Goal: Information Seeking & Learning: Learn about a topic

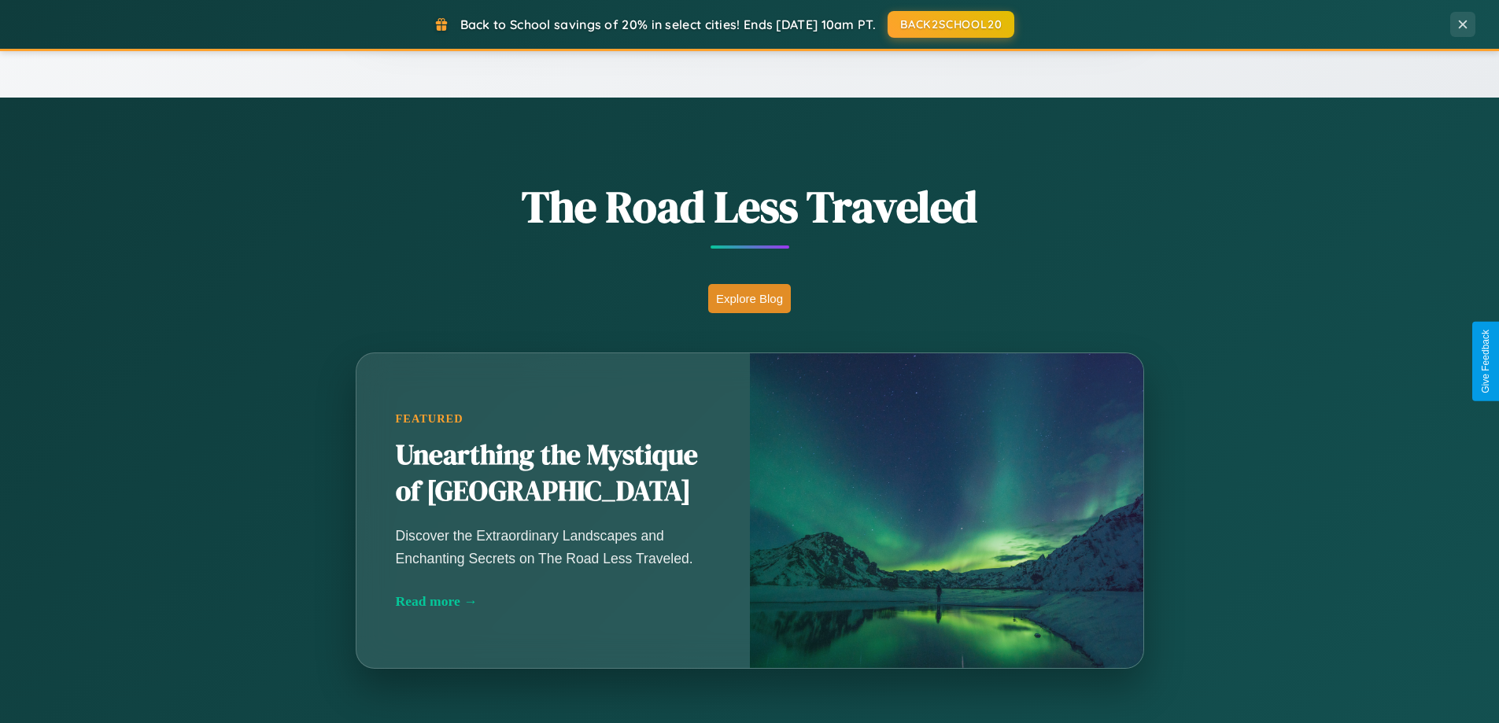
scroll to position [3029, 0]
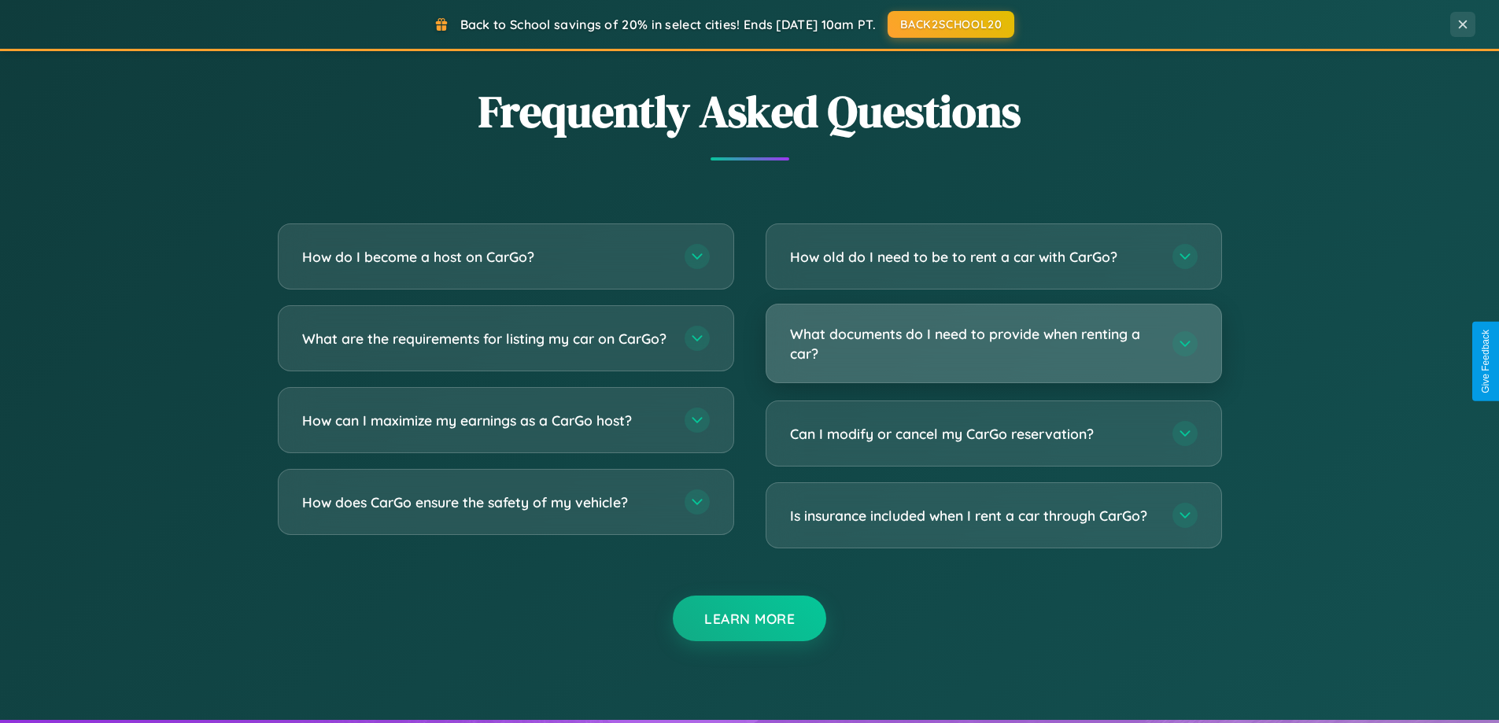
click at [993, 345] on h3 "What documents do I need to provide when renting a car?" at bounding box center [973, 343] width 367 height 39
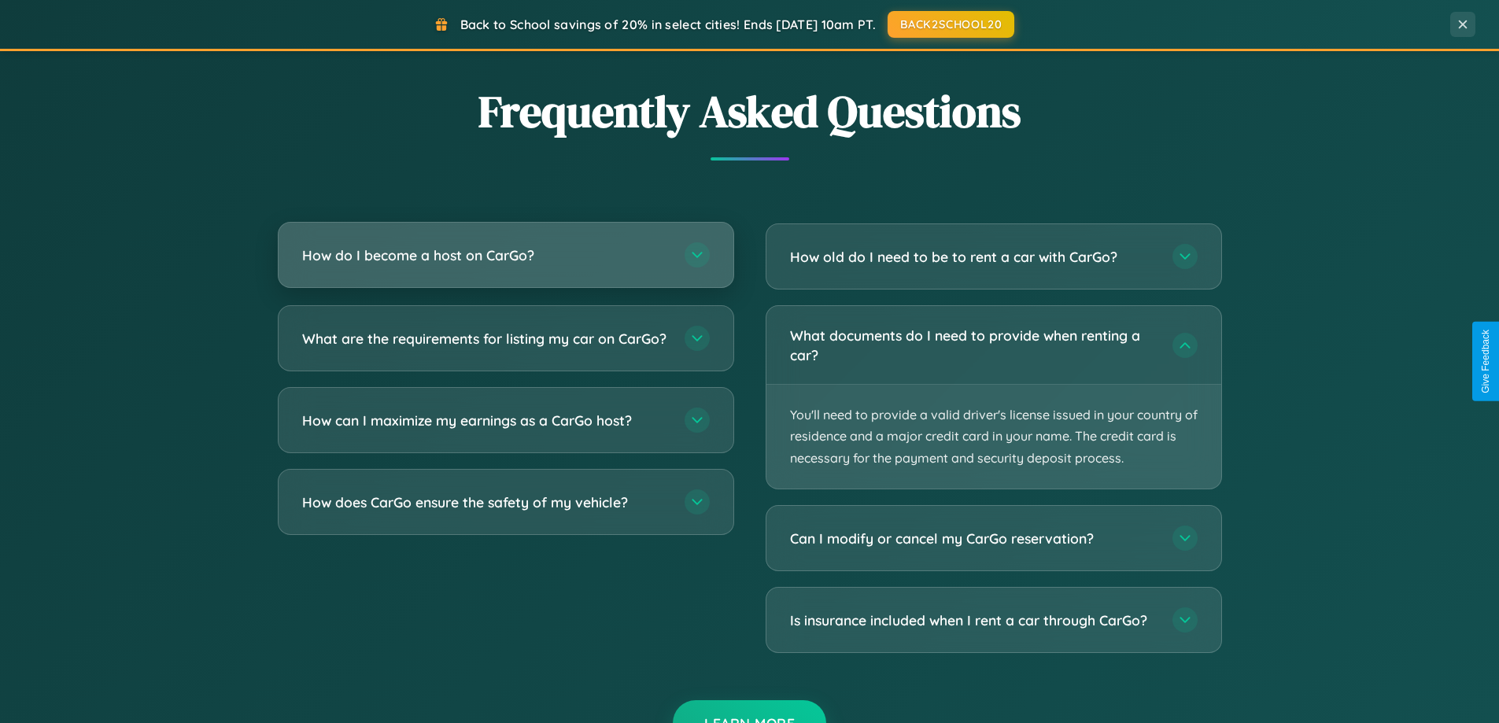
click at [505, 256] on h3 "How do I become a host on CarGo?" at bounding box center [485, 256] width 367 height 20
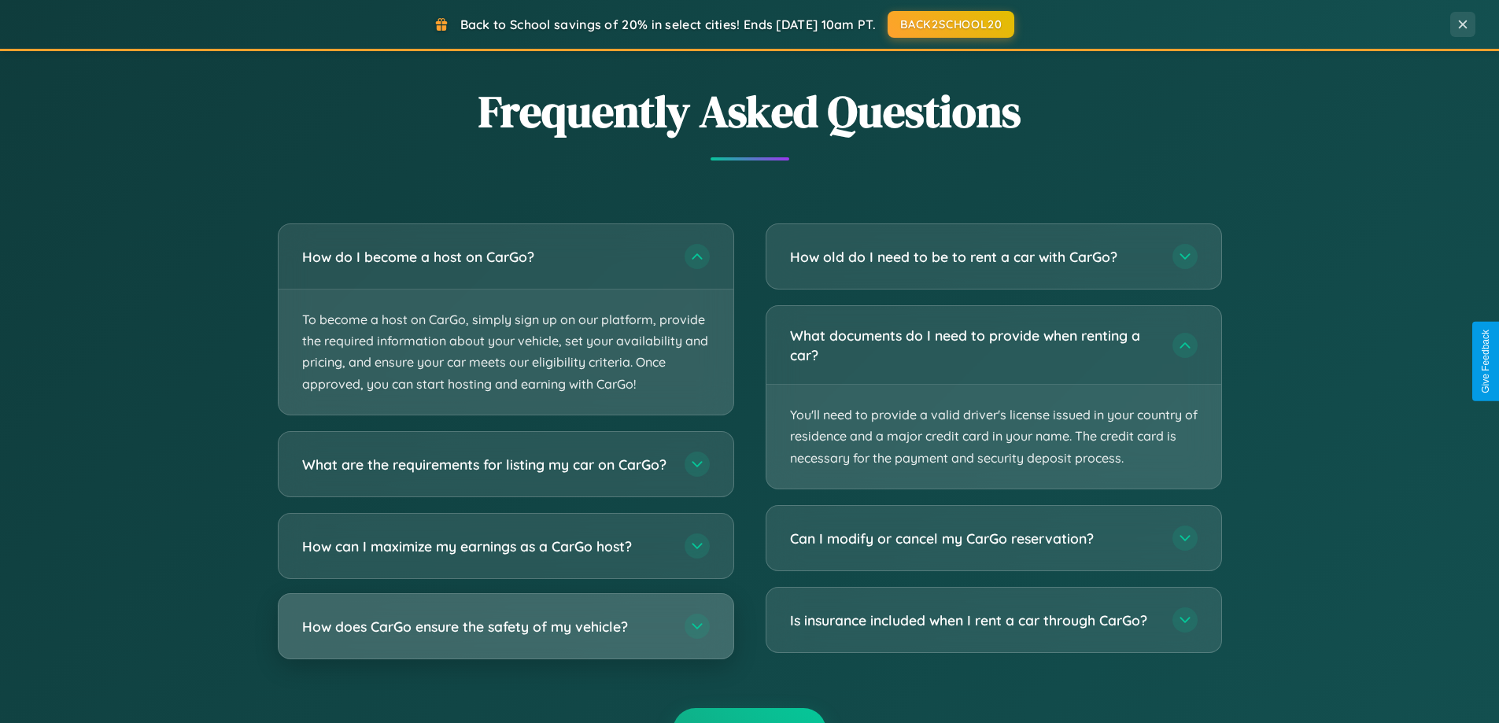
click at [505, 636] on h3 "How does CarGo ensure the safety of my vehicle?" at bounding box center [485, 626] width 367 height 20
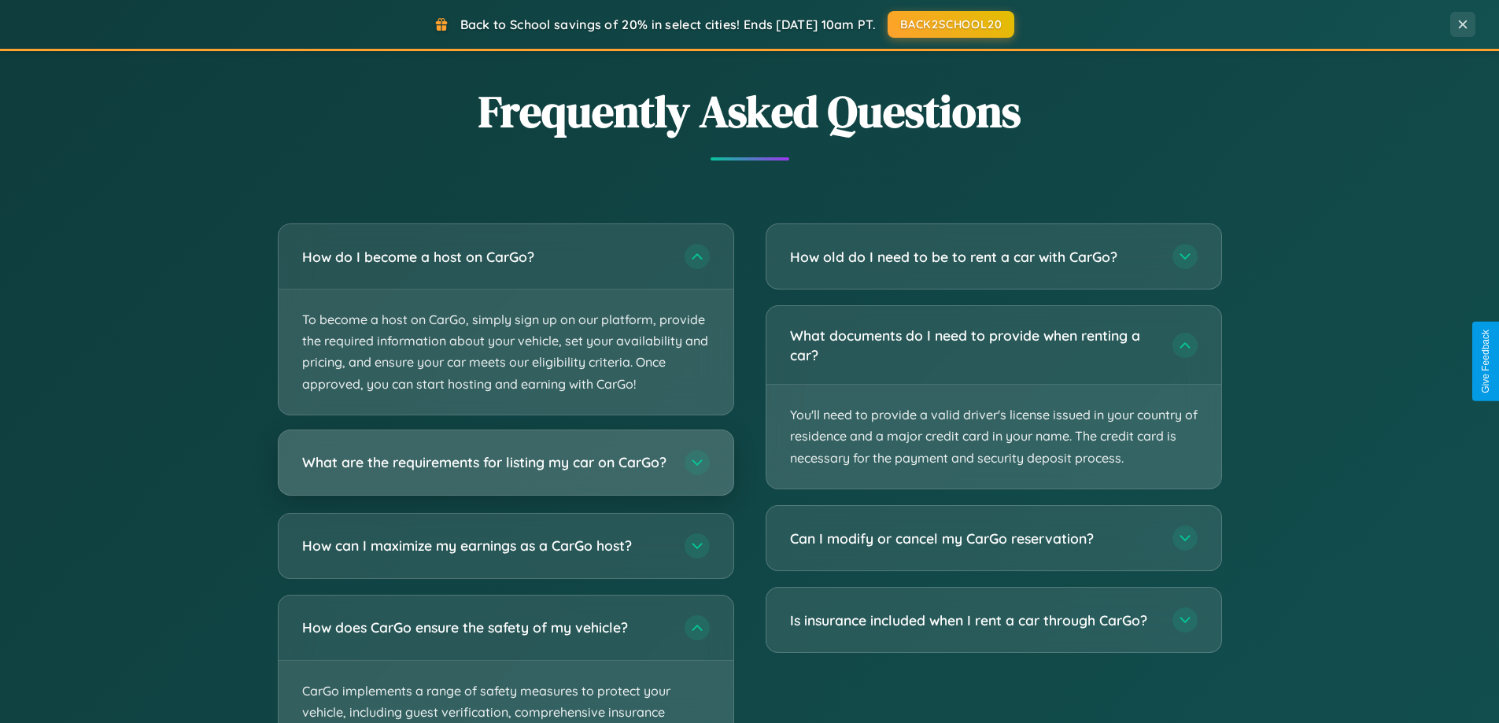
click at [505, 471] on h3 "What are the requirements for listing my car on CarGo?" at bounding box center [485, 463] width 367 height 20
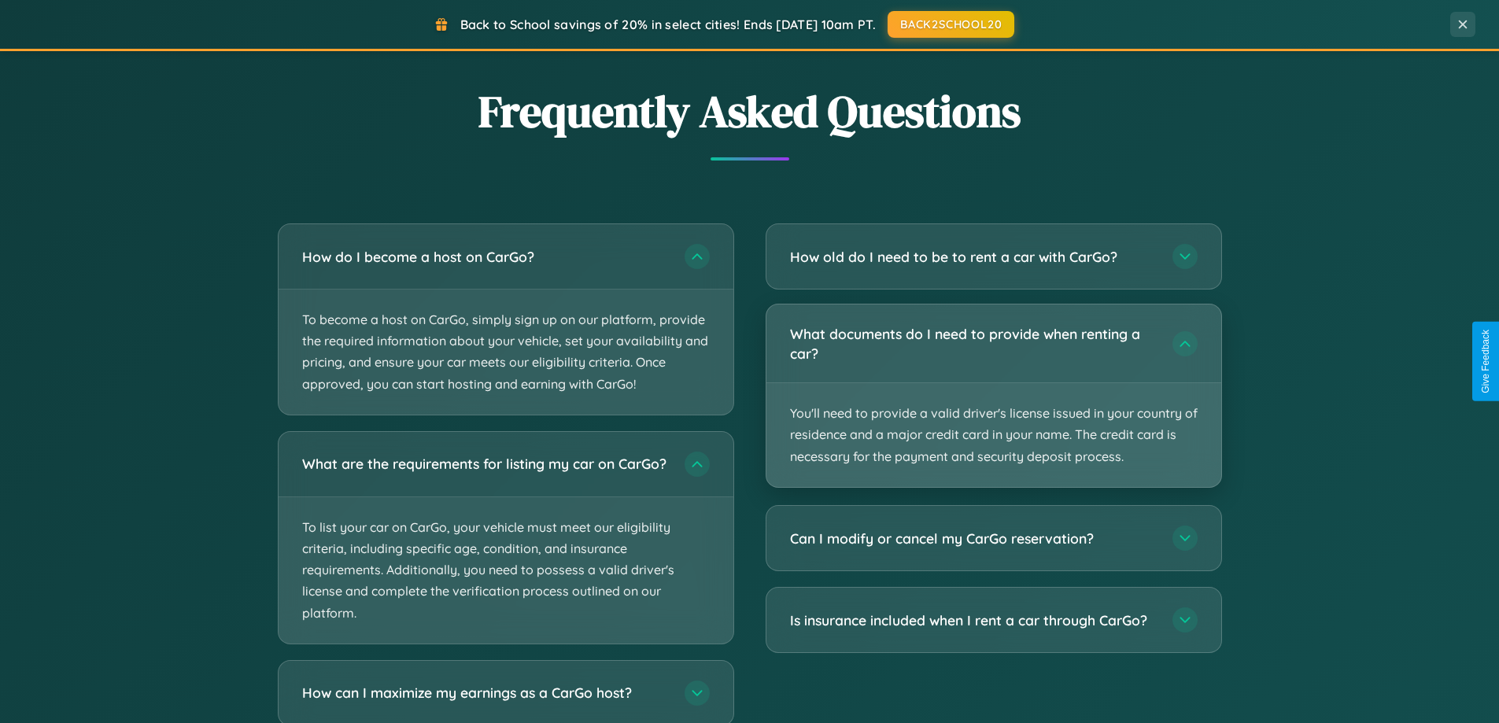
click at [993, 396] on p "You'll need to provide a valid driver's license issued in your country of resid…" at bounding box center [994, 435] width 455 height 104
click at [993, 395] on p "You'll need to provide a valid driver's license issued in your country of resid…" at bounding box center [994, 435] width 455 height 104
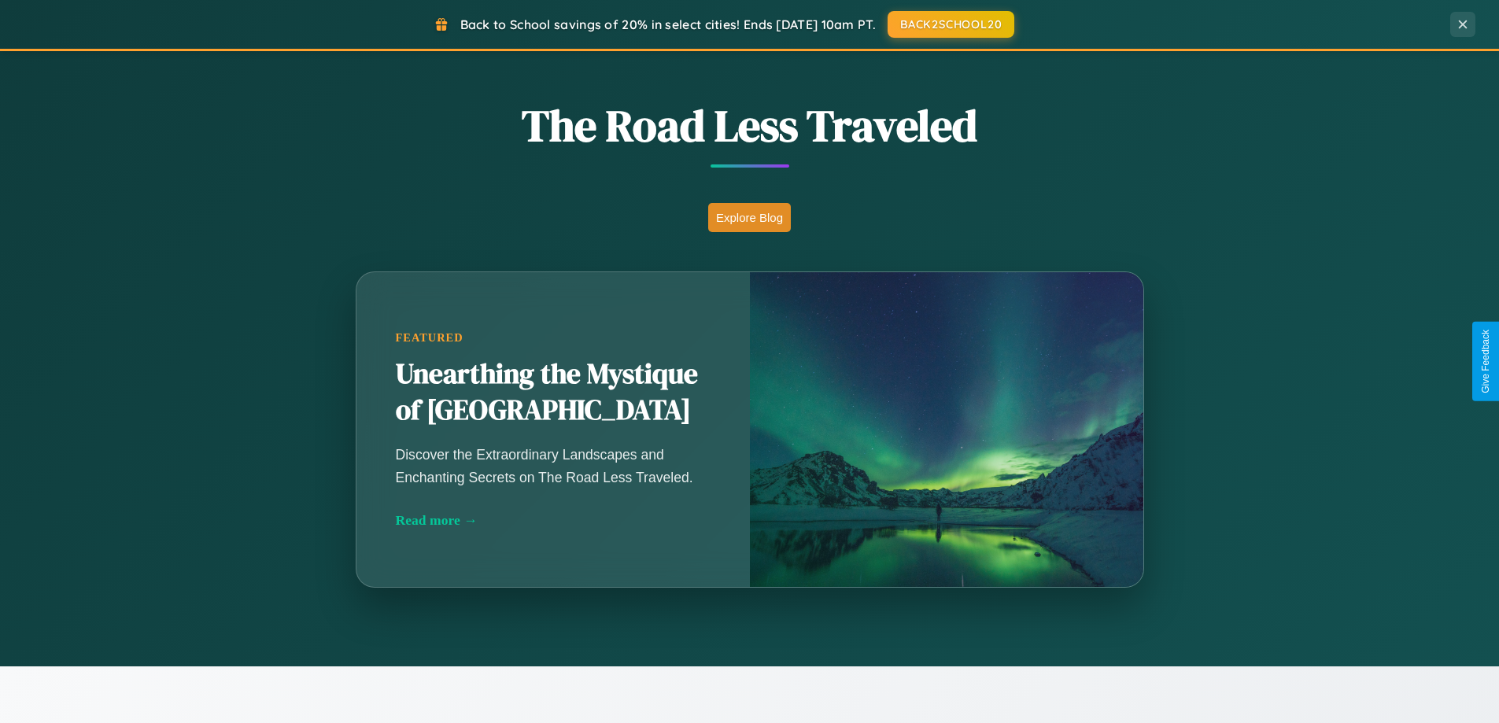
scroll to position [1083, 0]
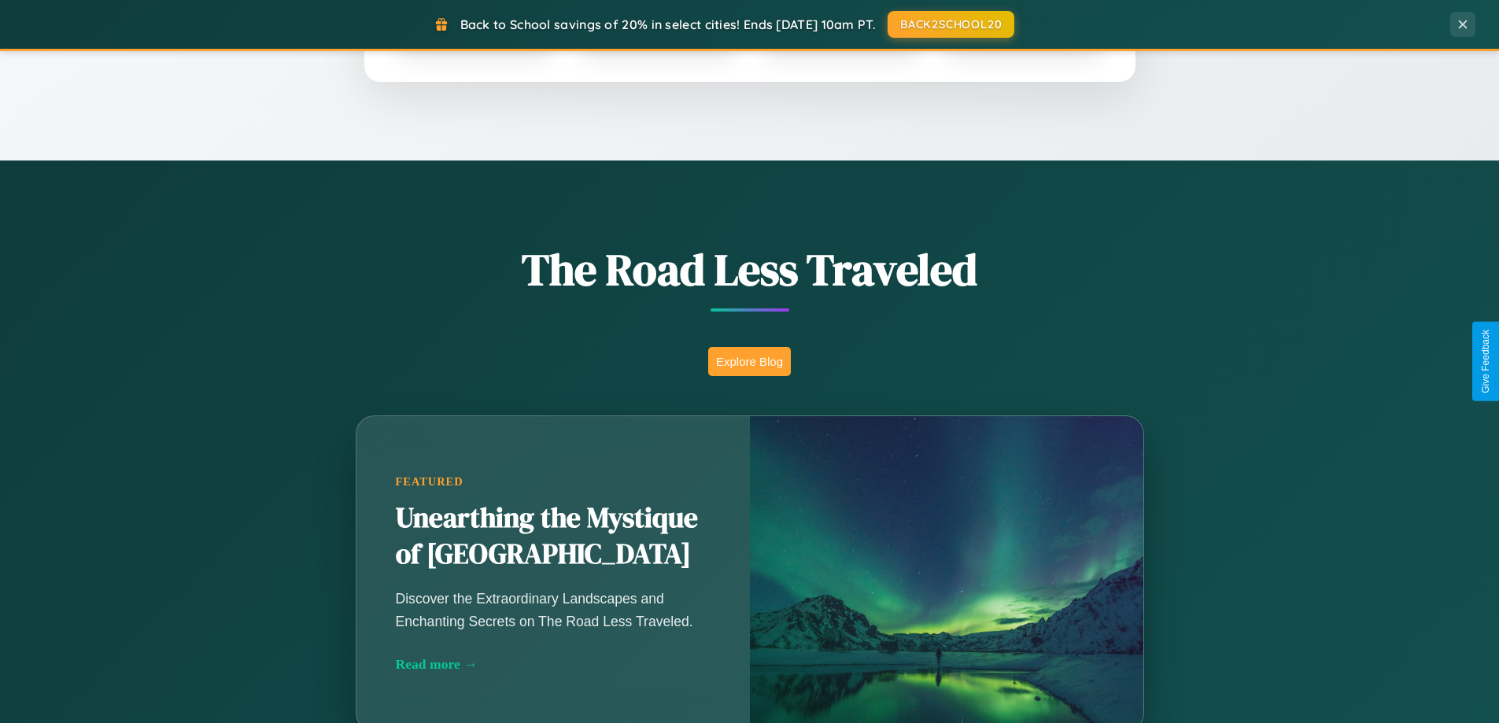
click at [749, 361] on button "Explore Blog" at bounding box center [749, 361] width 83 height 29
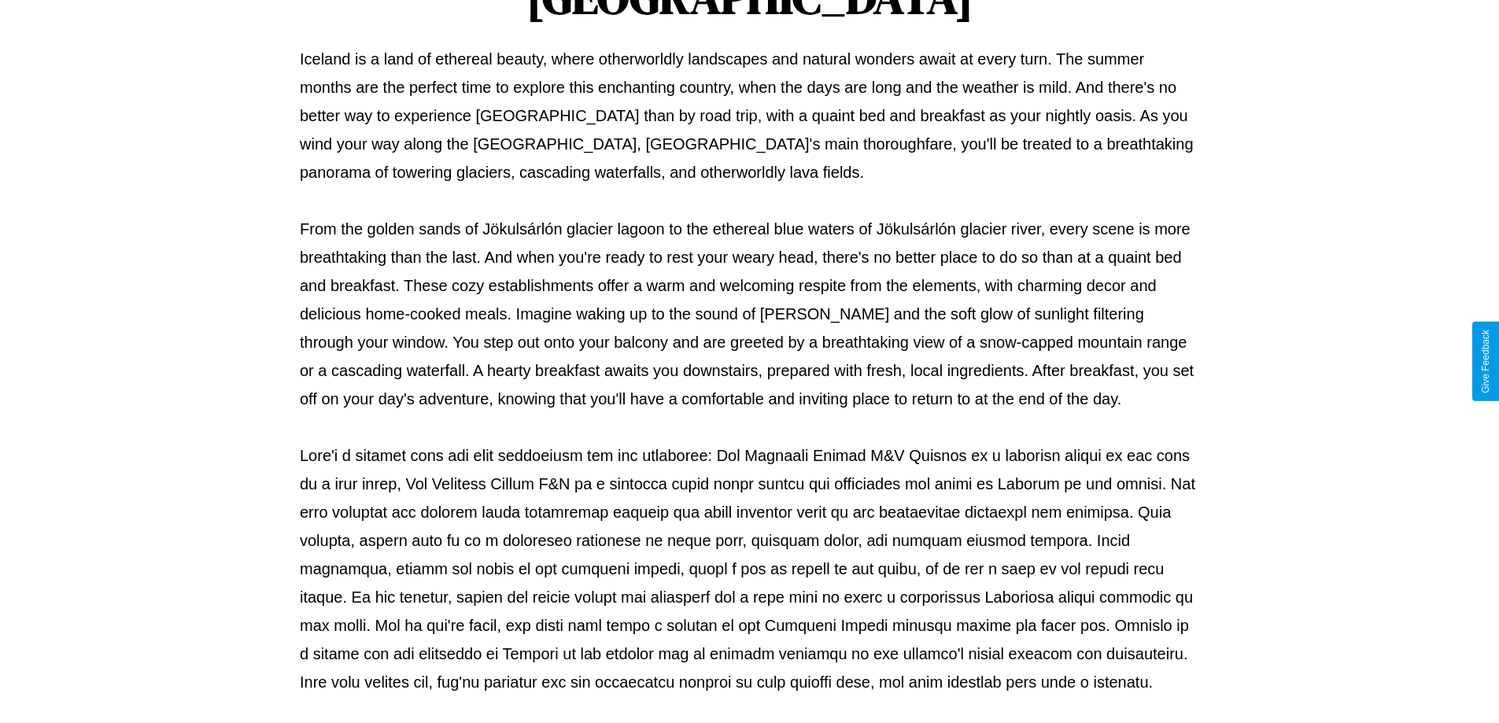
scroll to position [509, 0]
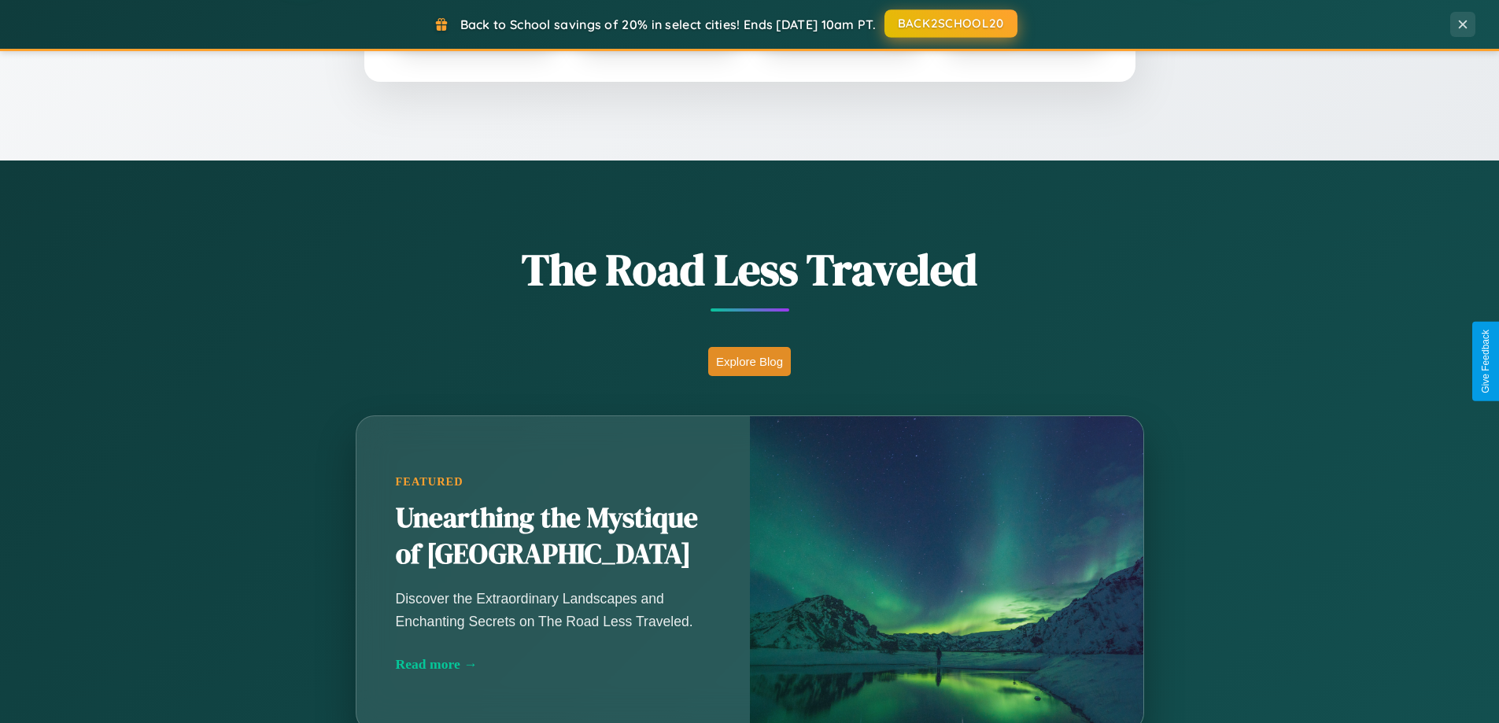
click at [950, 24] on button "BACK2SCHOOL20" at bounding box center [951, 23] width 133 height 28
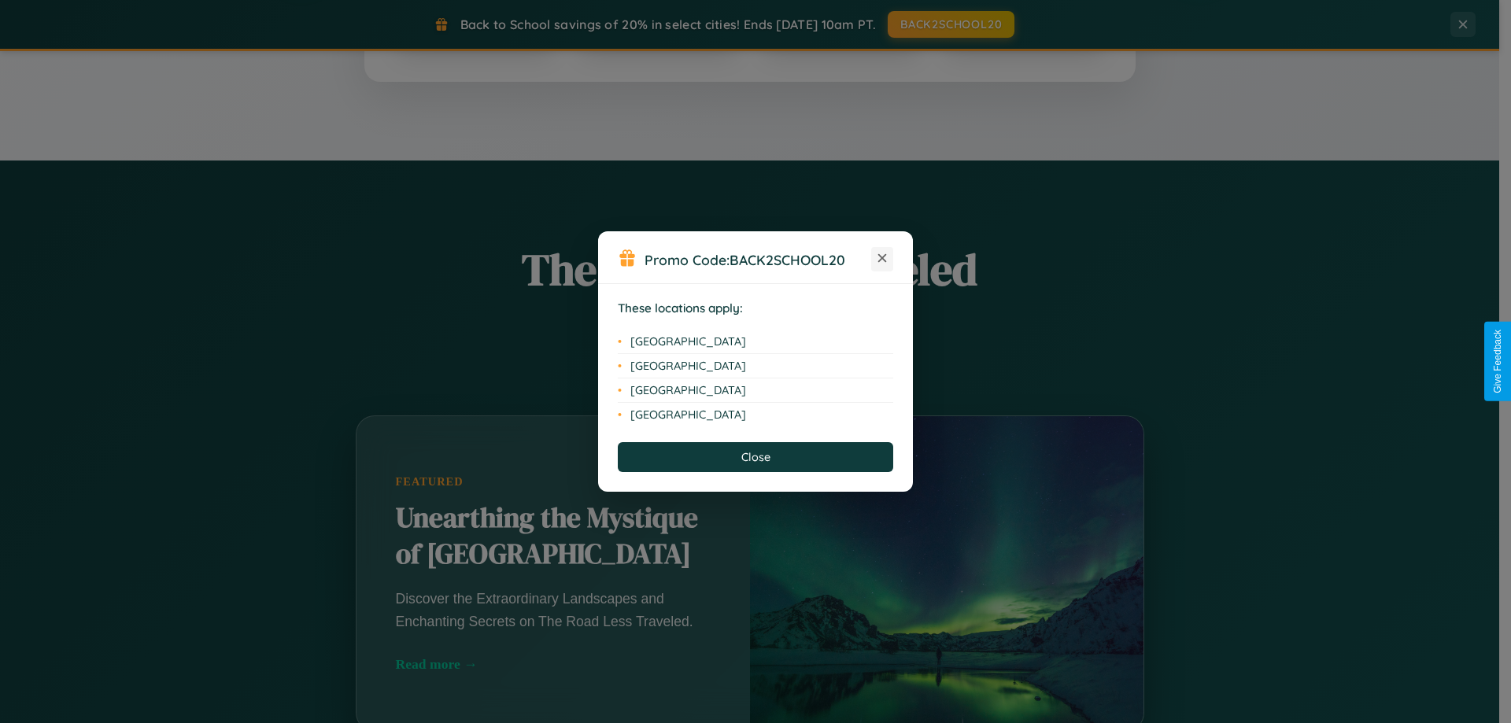
click at [882, 259] on icon at bounding box center [882, 258] width 9 height 9
